Goal: Task Accomplishment & Management: Complete application form

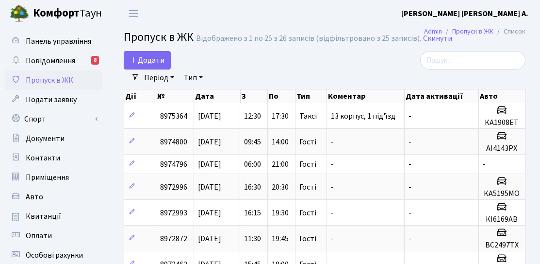
select select "25"
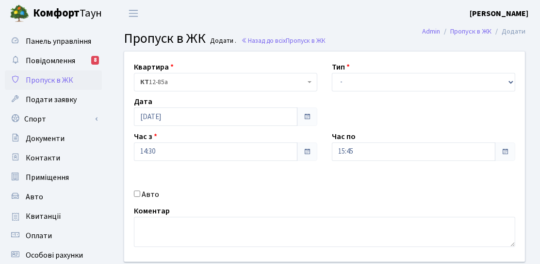
click at [150, 190] on label "Авто" at bounding box center [150, 194] width 17 height 12
click at [140, 190] on input "Авто" at bounding box center [137, 193] width 6 height 6
checkbox input "true"
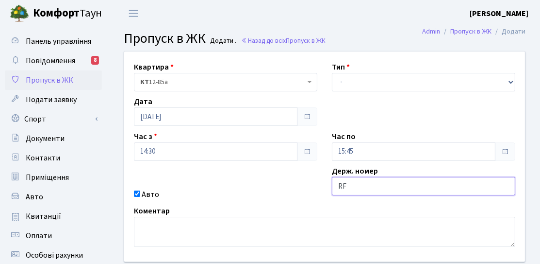
type input "R"
type input "КА3588ЕО"
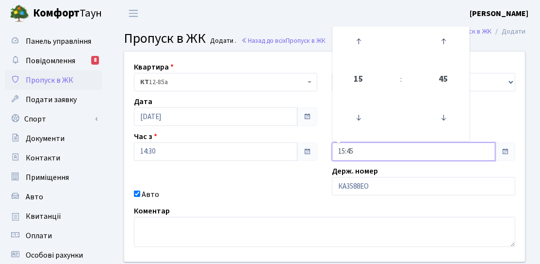
click at [346, 151] on input "15:45" at bounding box center [414, 151] width 164 height 18
click at [357, 50] on icon at bounding box center [359, 41] width 26 height 26
click at [353, 54] on icon at bounding box center [359, 41] width 26 height 26
click at [352, 48] on icon at bounding box center [359, 41] width 26 height 26
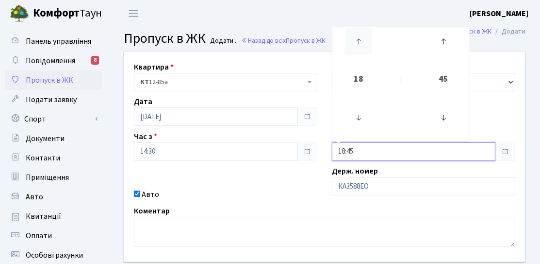
type input "19:45"
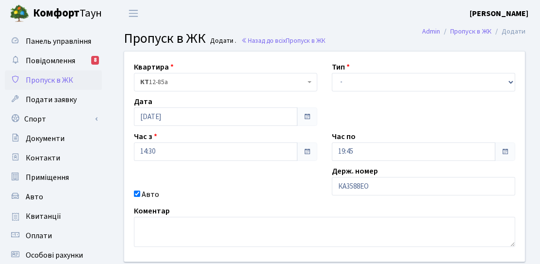
click at [267, 170] on div "Квартира <b>КТ</b>&nbsp;&nbsp;&nbsp;&nbsp;12-85а КТ 12-85а Тип - Доставка Таксі…" at bounding box center [325, 156] width 416 height 210
click at [357, 83] on select "- Доставка Таксі Гості Сервіс" at bounding box center [423, 82] width 183 height 18
select select "3"
click at [332, 73] on select "- Доставка Таксі Гості Сервіс" at bounding box center [423, 82] width 183 height 18
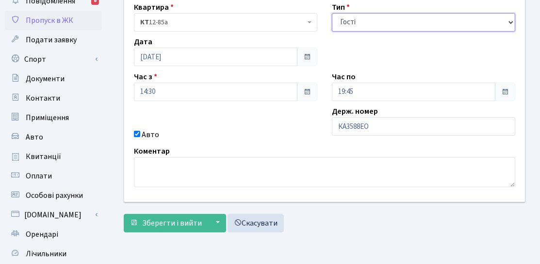
scroll to position [97, 0]
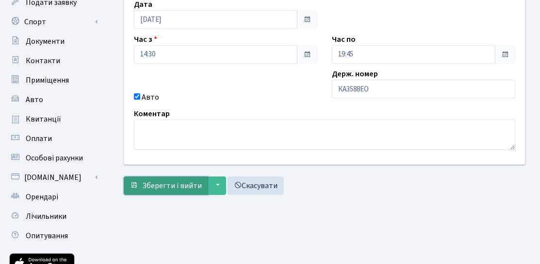
click at [157, 190] on button "Зберегти і вийти" at bounding box center [166, 185] width 84 height 18
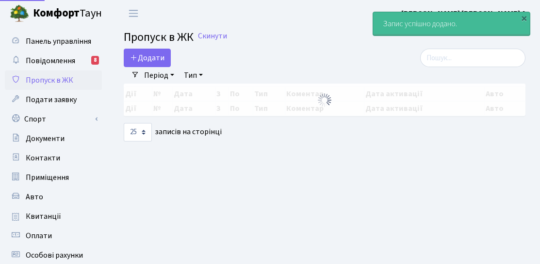
select select "25"
